Goal: Information Seeking & Learning: Learn about a topic

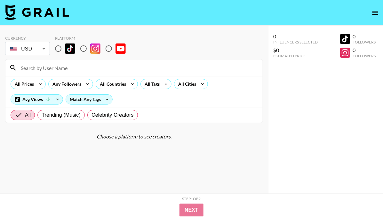
click at [61, 47] on input "radio" at bounding box center [58, 48] width 13 height 13
radio input "true"
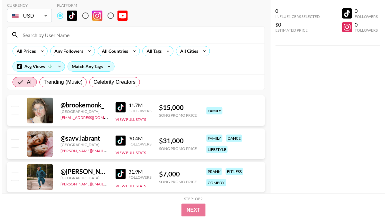
scroll to position [2, 0]
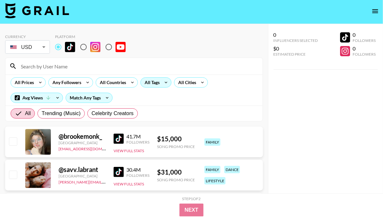
click at [160, 79] on div "All Tags" at bounding box center [155, 82] width 31 height 10
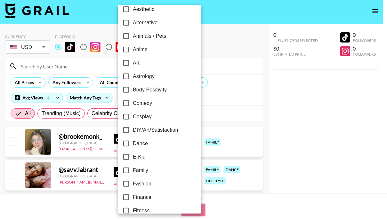
scroll to position [21, 0]
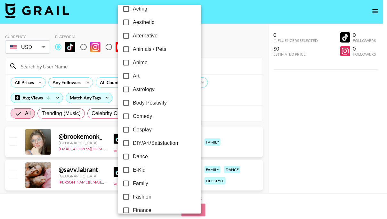
click at [151, 34] on span "Alternative" at bounding box center [145, 36] width 25 height 8
click at [133, 34] on input "Alternative" at bounding box center [125, 35] width 13 height 13
checkbox input "true"
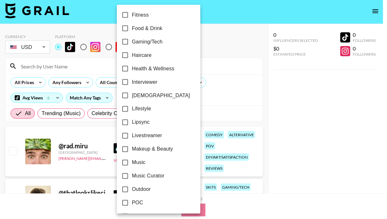
scroll to position [235, 0]
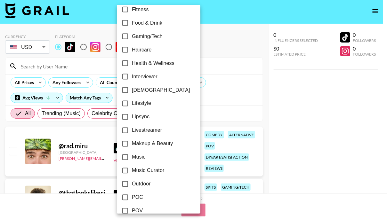
click at [152, 36] on span "Gaming/Tech" at bounding box center [147, 37] width 31 height 8
click at [132, 36] on input "Gaming/Tech" at bounding box center [124, 36] width 13 height 13
checkbox input "true"
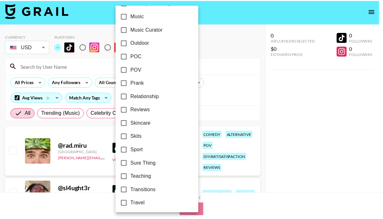
scroll to position [392, 0]
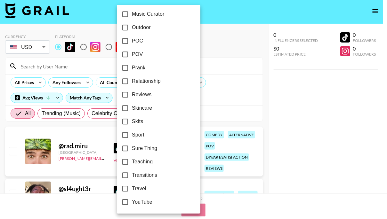
click at [212, 95] on div at bounding box center [193, 109] width 387 height 219
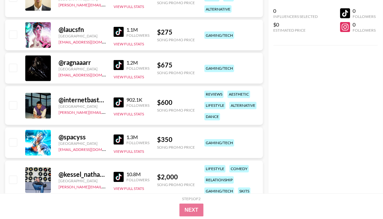
scroll to position [272, 0]
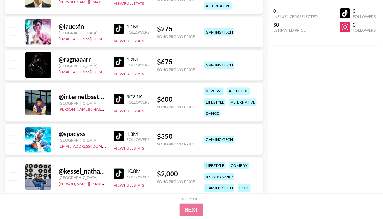
click at [116, 27] on img at bounding box center [119, 29] width 10 height 10
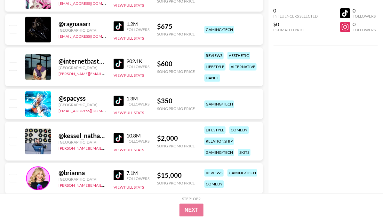
scroll to position [315, 0]
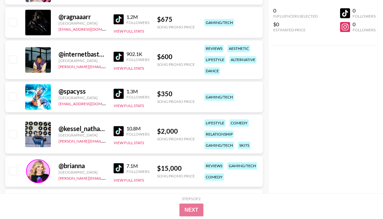
click at [120, 91] on img at bounding box center [119, 94] width 10 height 10
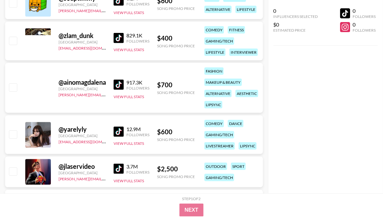
scroll to position [2636, 0]
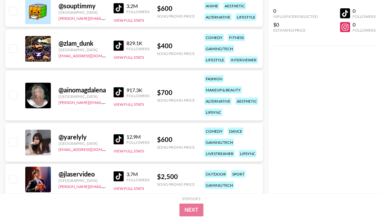
click at [118, 45] on img at bounding box center [119, 46] width 10 height 10
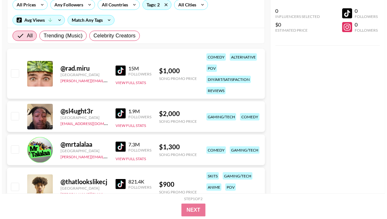
scroll to position [0, 0]
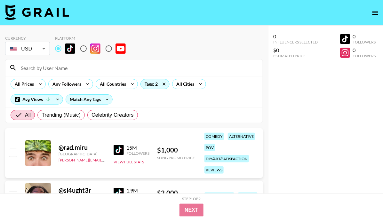
click at [162, 91] on div "All Prices Any Followers All Countries Tags: 2 All Cities Avg Views Match Any T…" at bounding box center [133, 91] width 257 height 31
click at [162, 88] on icon at bounding box center [164, 84] width 10 height 10
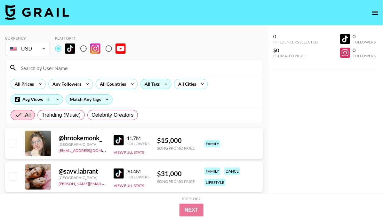
click at [163, 85] on icon at bounding box center [166, 84] width 10 height 10
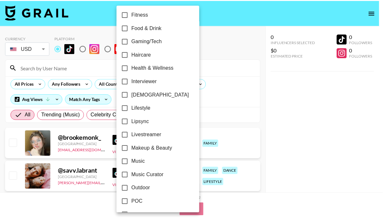
scroll to position [236, 0]
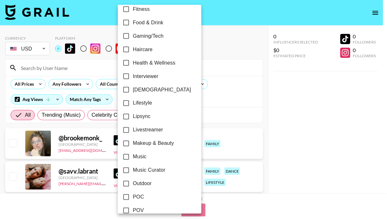
click at [139, 154] on span "Music" at bounding box center [140, 157] width 14 height 8
click at [133, 154] on input "Music" at bounding box center [125, 156] width 13 height 13
checkbox input "true"
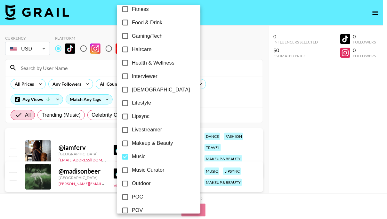
click at [140, 171] on span "Music Curator" at bounding box center [148, 171] width 33 height 8
click at [132, 171] on input "Music Curator" at bounding box center [124, 170] width 13 height 13
checkbox input "true"
click at [210, 87] on div at bounding box center [193, 109] width 387 height 219
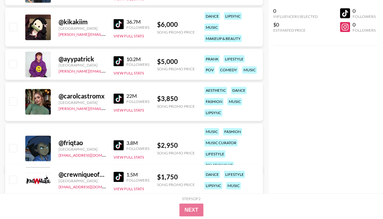
scroll to position [252, 0]
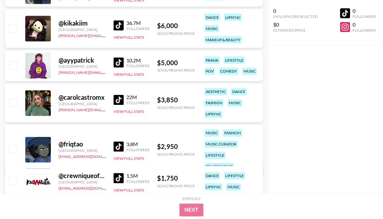
click at [119, 21] on img at bounding box center [119, 25] width 10 height 10
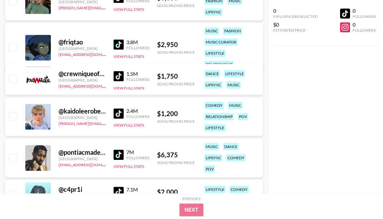
scroll to position [355, 0]
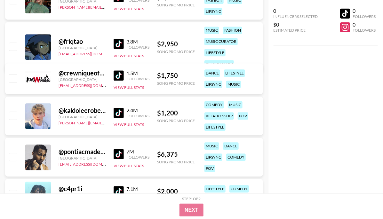
click at [116, 39] on img at bounding box center [119, 44] width 10 height 10
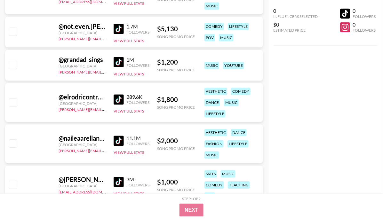
scroll to position [1655, 0]
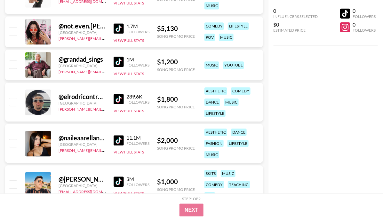
click at [116, 62] on img at bounding box center [119, 62] width 10 height 10
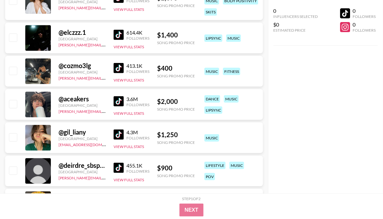
scroll to position [1980, 0]
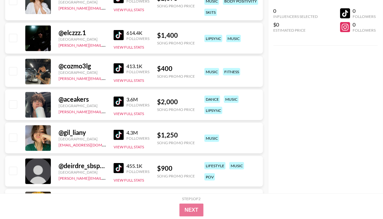
click at [113, 34] on div "@ elczzz.1 Spain [PERSON_NAME][EMAIL_ADDRESS][DOMAIN_NAME] 614.4K Followers Vie…" at bounding box center [134, 38] width 258 height 31
click at [118, 34] on img at bounding box center [119, 35] width 10 height 10
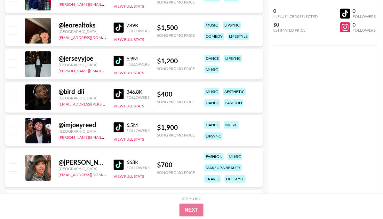
scroll to position [2303, 0]
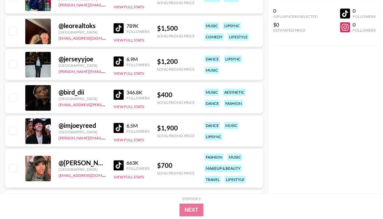
click at [118, 24] on img at bounding box center [119, 28] width 10 height 10
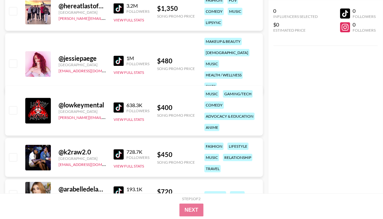
scroll to position [6801, 0]
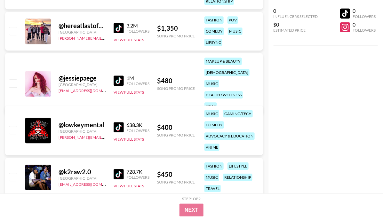
click at [121, 126] on img at bounding box center [119, 127] width 10 height 10
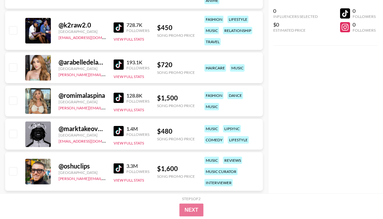
scroll to position [6947, 0]
click at [120, 25] on img at bounding box center [119, 28] width 10 height 10
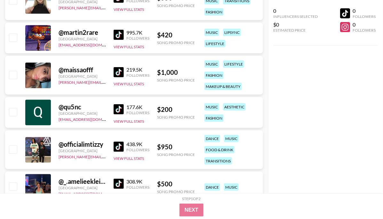
scroll to position [6467, 0]
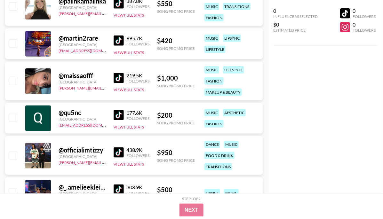
click at [119, 113] on img at bounding box center [119, 115] width 10 height 10
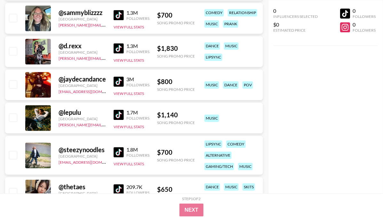
scroll to position [6064, 0]
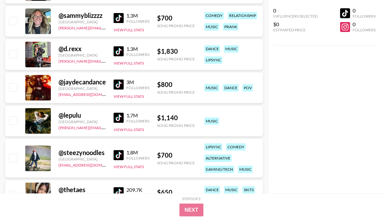
click at [116, 118] on img at bounding box center [119, 118] width 10 height 10
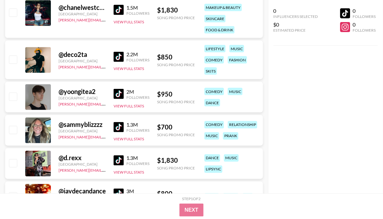
scroll to position [5952, 0]
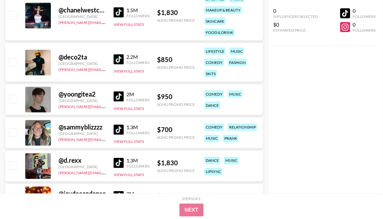
click at [113, 59] on div "@ deco2ta [GEOGRAPHIC_DATA] [PERSON_NAME][EMAIL_ADDRESS][PERSON_NAME][DOMAIN_NA…" at bounding box center [134, 62] width 258 height 39
click at [117, 59] on img at bounding box center [119, 59] width 10 height 10
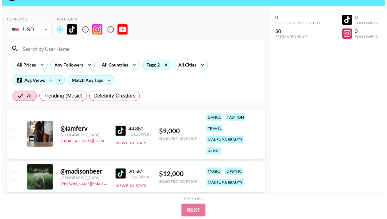
scroll to position [0, 0]
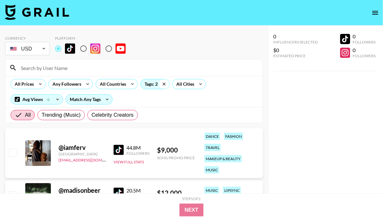
click at [164, 85] on icon at bounding box center [164, 84] width 10 height 10
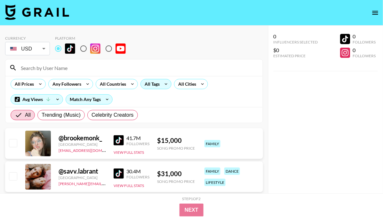
click at [158, 85] on div "All Tags" at bounding box center [151, 84] width 20 height 10
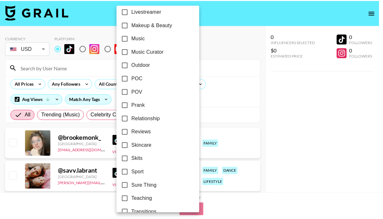
scroll to position [392, 0]
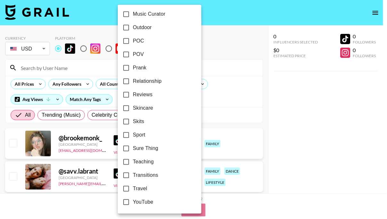
click at [145, 151] on span "Sure Thing" at bounding box center [145, 149] width 25 height 8
click at [133, 151] on input "Sure Thing" at bounding box center [125, 148] width 13 height 13
checkbox input "true"
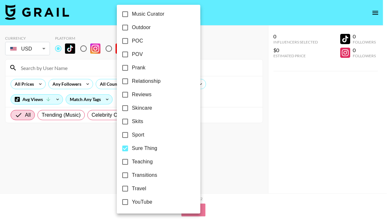
click at [200, 94] on div at bounding box center [193, 109] width 387 height 219
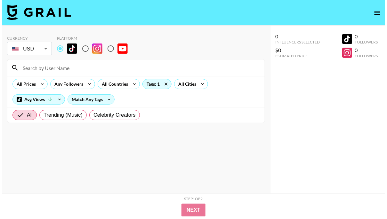
scroll to position [26, 0]
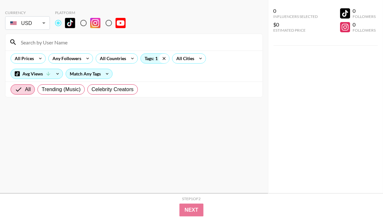
click at [163, 61] on icon at bounding box center [164, 59] width 10 height 10
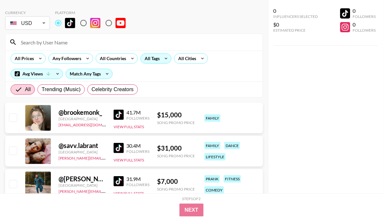
click at [153, 57] on div "All Tags" at bounding box center [151, 59] width 20 height 10
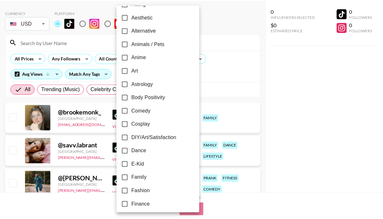
scroll to position [0, 0]
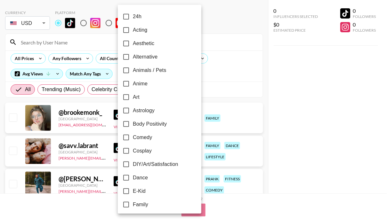
click at [149, 42] on span "Aesthetic" at bounding box center [143, 44] width 21 height 8
click at [133, 42] on input "Aesthetic" at bounding box center [125, 43] width 13 height 13
checkbox input "true"
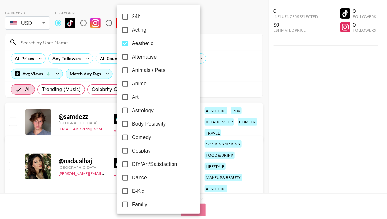
click at [219, 54] on div at bounding box center [193, 109] width 387 height 219
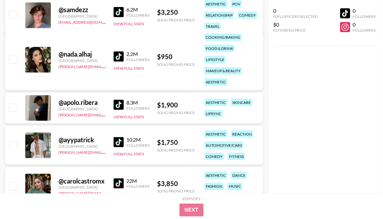
scroll to position [128, 0]
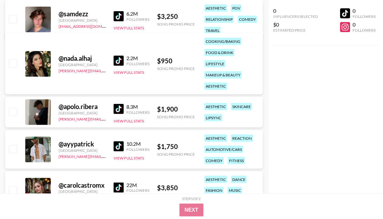
click at [122, 17] on img at bounding box center [119, 16] width 10 height 10
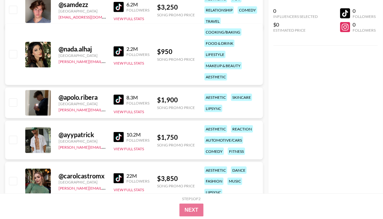
scroll to position [138, 0]
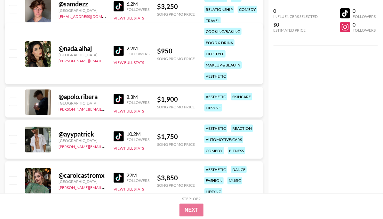
click at [121, 102] on img at bounding box center [119, 99] width 10 height 10
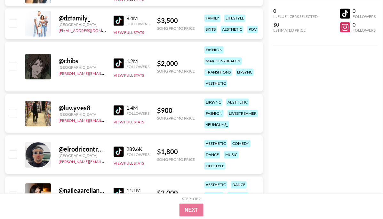
scroll to position [963, 0]
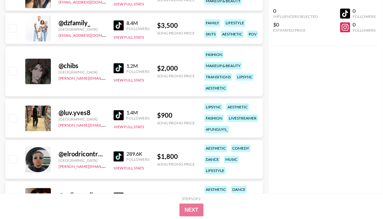
click at [114, 66] on img at bounding box center [119, 68] width 10 height 10
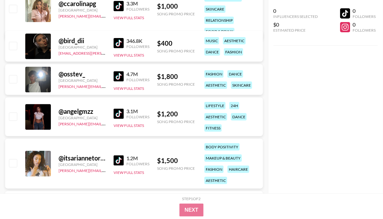
scroll to position [1327, 0]
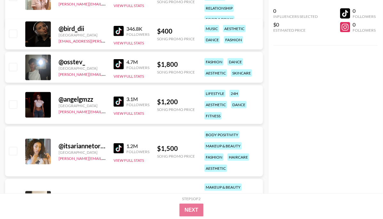
click at [120, 60] on img at bounding box center [119, 64] width 10 height 10
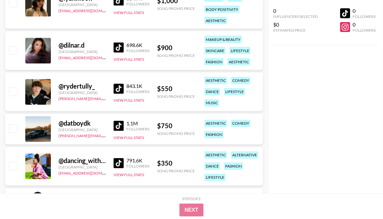
scroll to position [1529, 0]
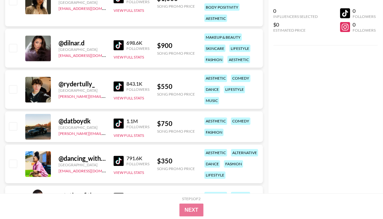
click at [123, 87] on img at bounding box center [119, 87] width 10 height 10
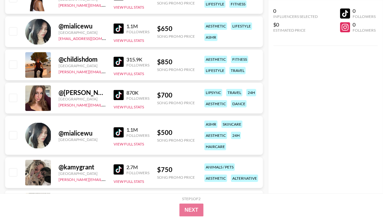
scroll to position [1732, 0]
click at [115, 64] on img at bounding box center [119, 62] width 10 height 10
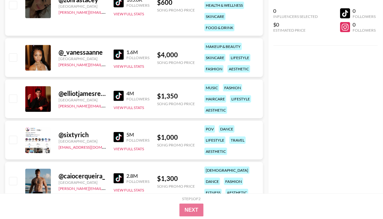
scroll to position [1981, 0]
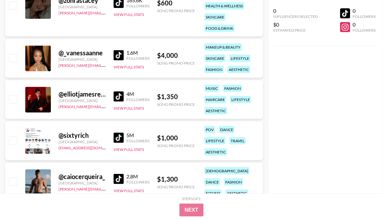
click at [120, 94] on img at bounding box center [119, 97] width 10 height 10
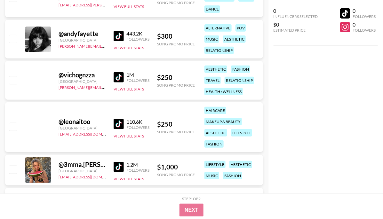
scroll to position [5805, 0]
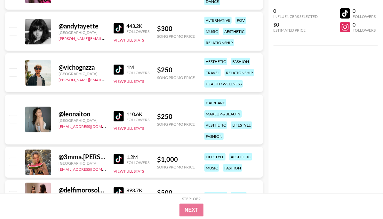
click at [117, 73] on img at bounding box center [119, 70] width 10 height 10
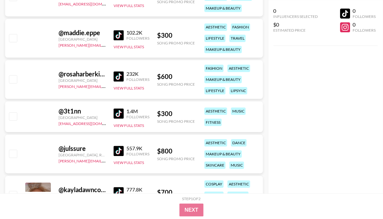
scroll to position [7464, 0]
